Goal: Transaction & Acquisition: Purchase product/service

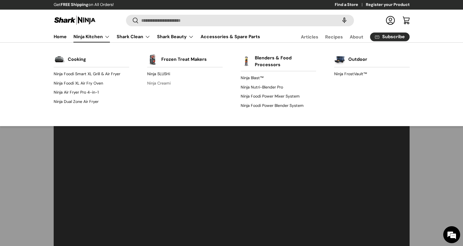
click at [167, 84] on link "Ninja Creami" at bounding box center [184, 83] width 75 height 9
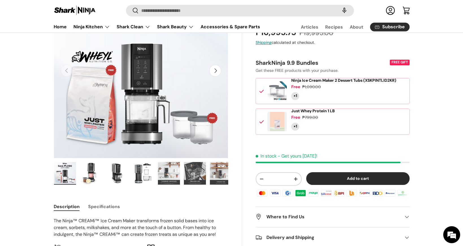
scroll to position [75, 0]
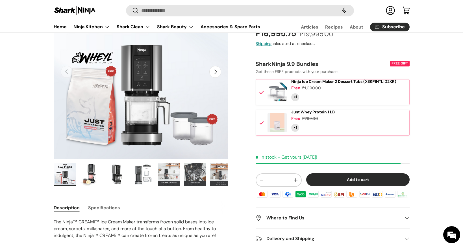
click at [217, 73] on button "Next" at bounding box center [215, 72] width 12 height 12
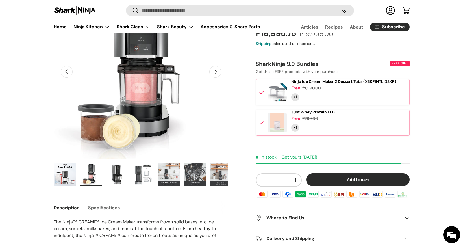
click at [217, 73] on button "Next" at bounding box center [215, 72] width 12 height 12
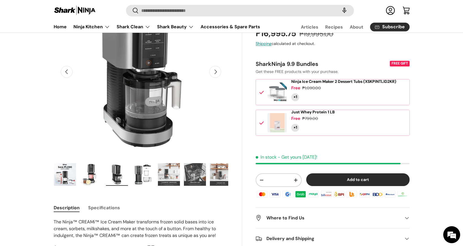
click at [217, 73] on button "Next" at bounding box center [215, 72] width 12 height 12
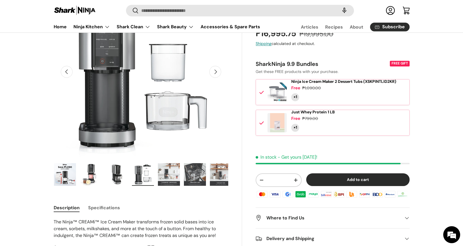
click at [217, 73] on button "Next" at bounding box center [215, 72] width 12 height 12
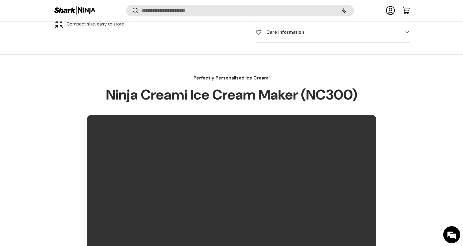
scroll to position [0, 0]
